Goal: Information Seeking & Learning: Learn about a topic

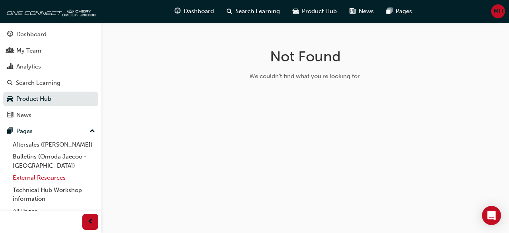
click at [46, 183] on link "External Resources" at bounding box center [54, 177] width 89 height 12
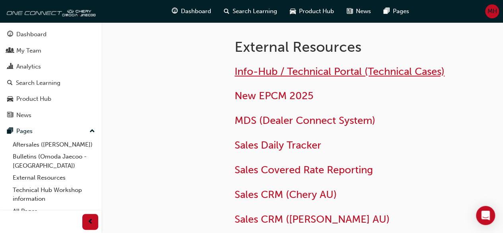
click at [292, 69] on span "Info-Hub / Technical Portal (Technical Cases)" at bounding box center [340, 71] width 210 height 12
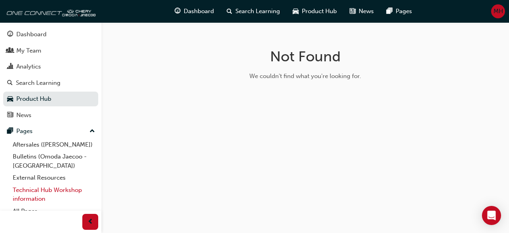
click at [45, 185] on link "Technical Hub Workshop information" at bounding box center [54, 194] width 89 height 21
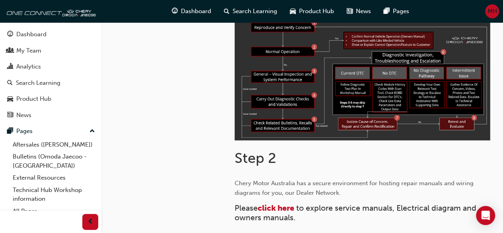
scroll to position [245, 0]
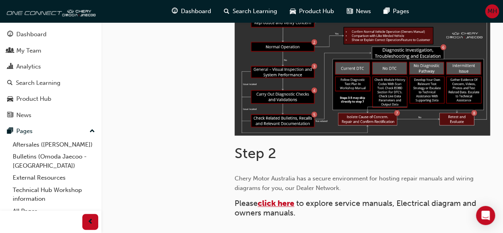
click at [288, 207] on span "click here" at bounding box center [276, 202] width 37 height 9
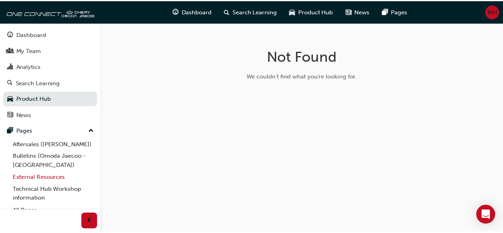
scroll to position [7, 0]
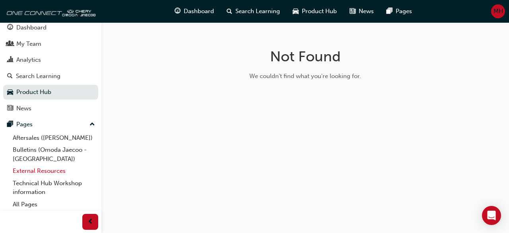
click at [39, 173] on link "External Resources" at bounding box center [54, 171] width 89 height 12
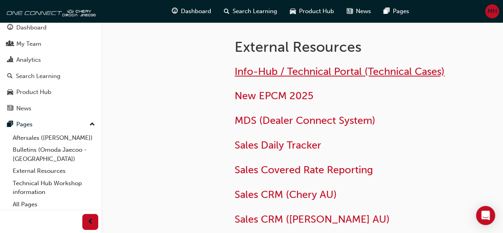
click at [290, 70] on span "Info-Hub / Technical Portal (Technical Cases)" at bounding box center [340, 71] width 210 height 12
